Goal: Information Seeking & Learning: Learn about a topic

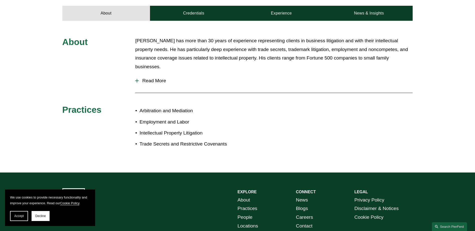
scroll to position [186, 0]
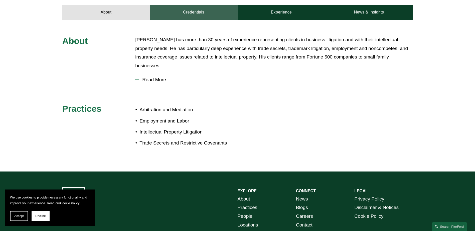
click at [181, 5] on link "Credentials" at bounding box center [194, 12] width 88 height 15
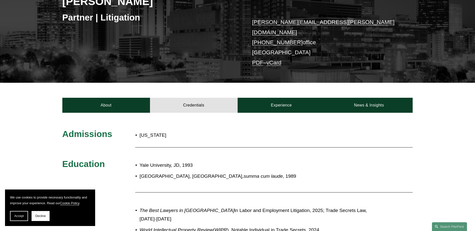
scroll to position [61, 0]
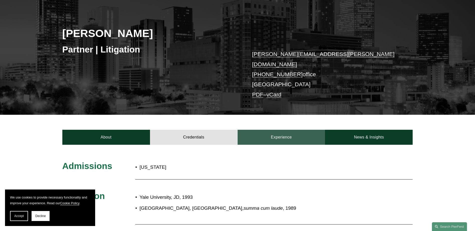
click at [277, 132] on link "Experience" at bounding box center [281, 137] width 88 height 15
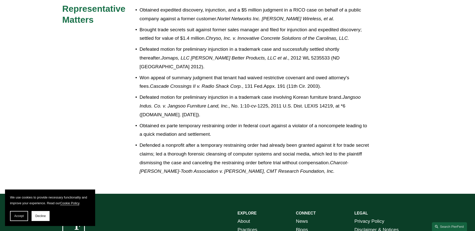
scroll to position [211, 0]
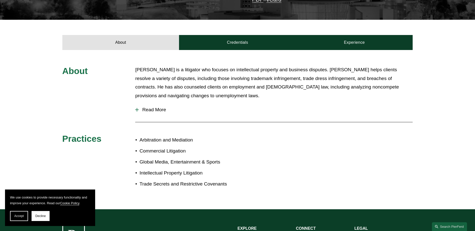
scroll to position [126, 0]
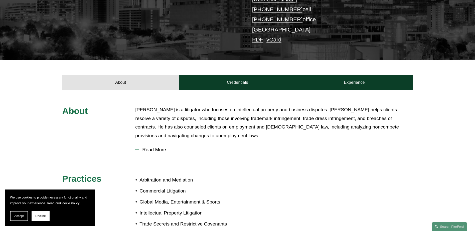
click at [157, 147] on span "Read More" at bounding box center [276, 150] width 274 height 6
